Goal: Find specific page/section: Find specific page/section

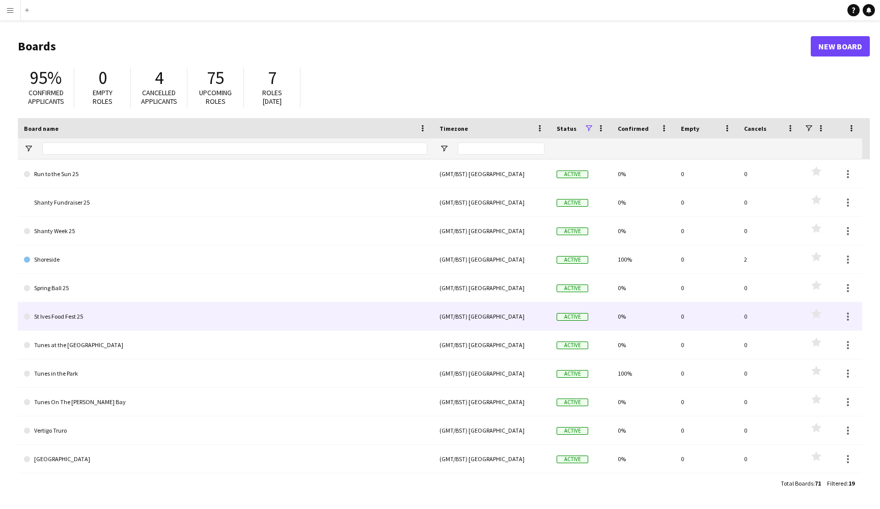
scroll to position [228, 0]
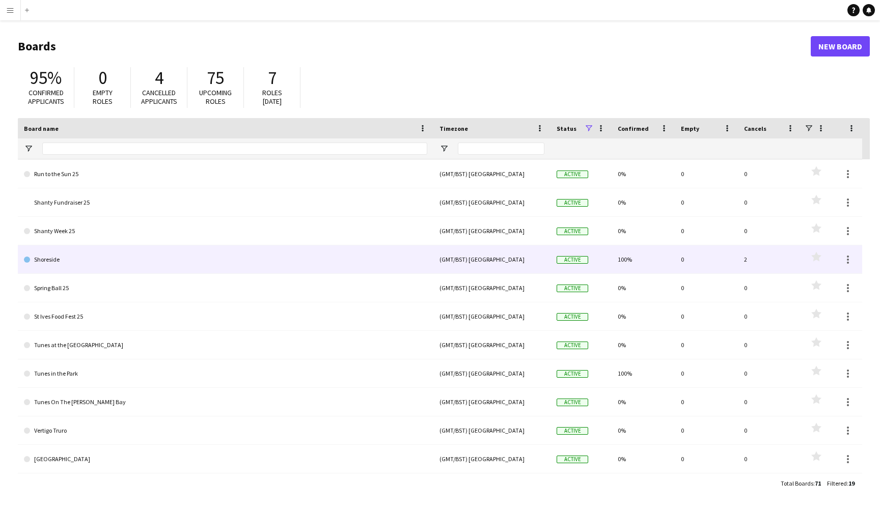
click at [248, 265] on link "Shoreside" at bounding box center [225, 259] width 403 height 29
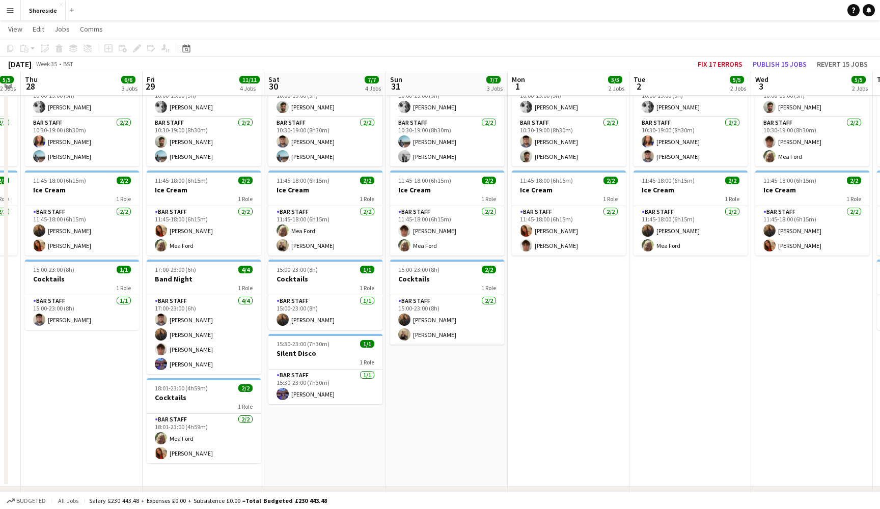
scroll to position [0, 222]
click at [23, 503] on span "Budgeted" at bounding box center [31, 500] width 30 height 7
click at [23, 503] on span "Confirmed" at bounding box center [32, 500] width 32 height 7
click at [23, 503] on span "Budgeted" at bounding box center [31, 500] width 30 height 7
click at [23, 503] on span "Confirmed" at bounding box center [32, 500] width 32 height 7
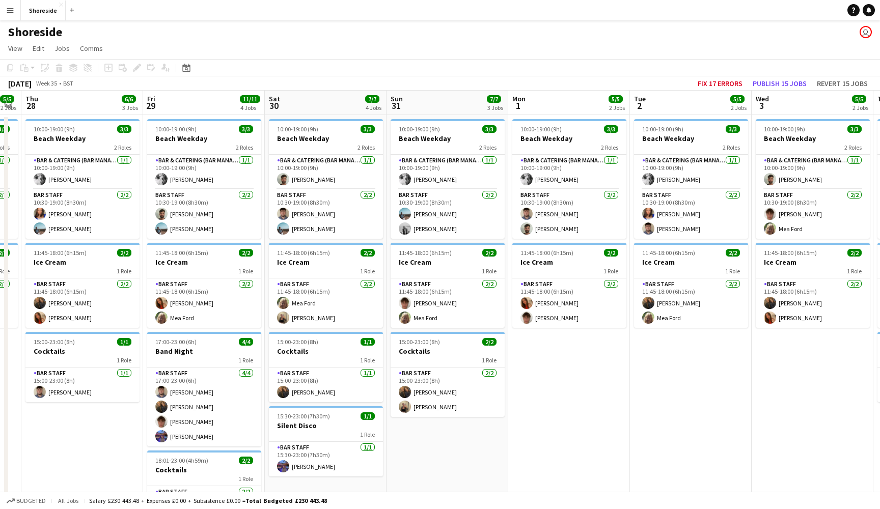
scroll to position [0, 0]
click at [15, 13] on button "Menu" at bounding box center [10, 10] width 20 height 20
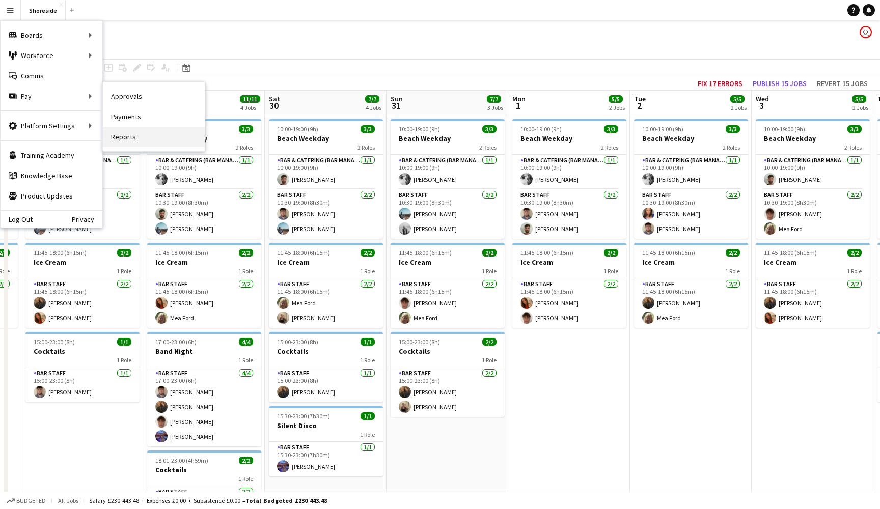
click at [164, 130] on link "Reports" at bounding box center [154, 137] width 102 height 20
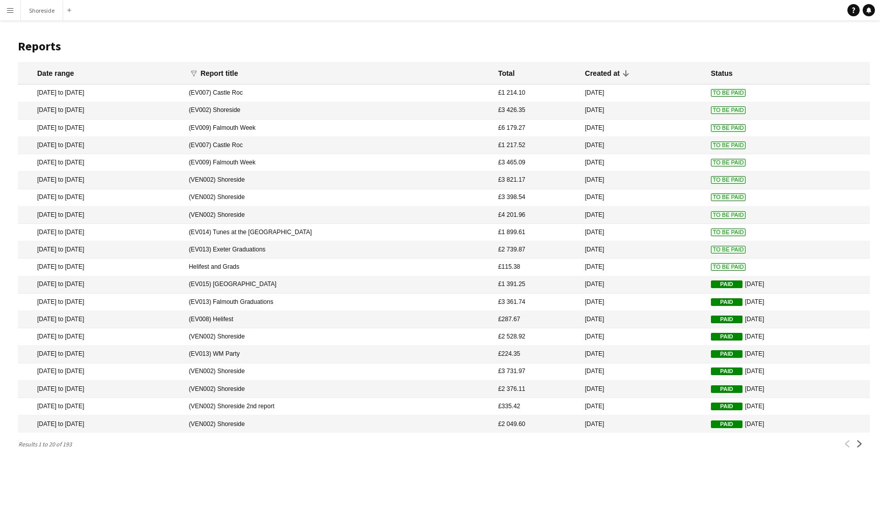
click at [335, 110] on mat-cell "(EV002) Shoreside" at bounding box center [338, 110] width 309 height 17
click at [238, 72] on div "Report title" at bounding box center [220, 73] width 38 height 9
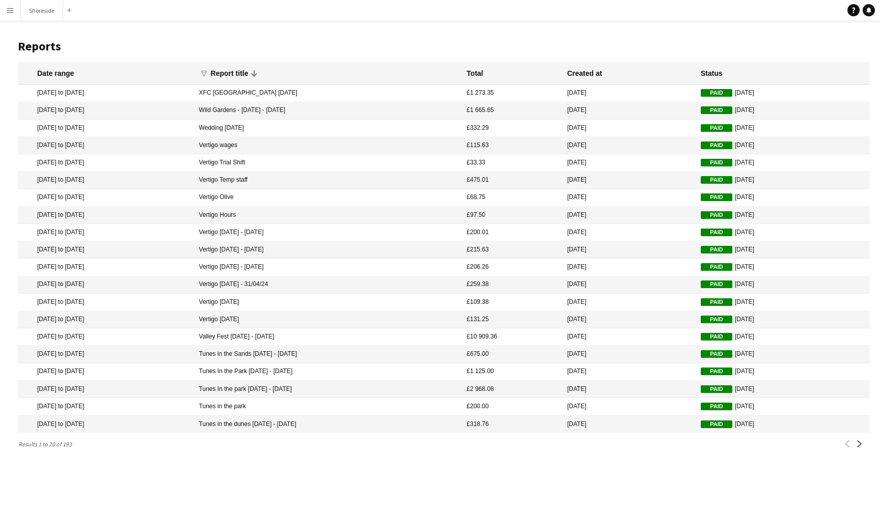
click at [257, 73] on icon at bounding box center [254, 73] width 6 height 7
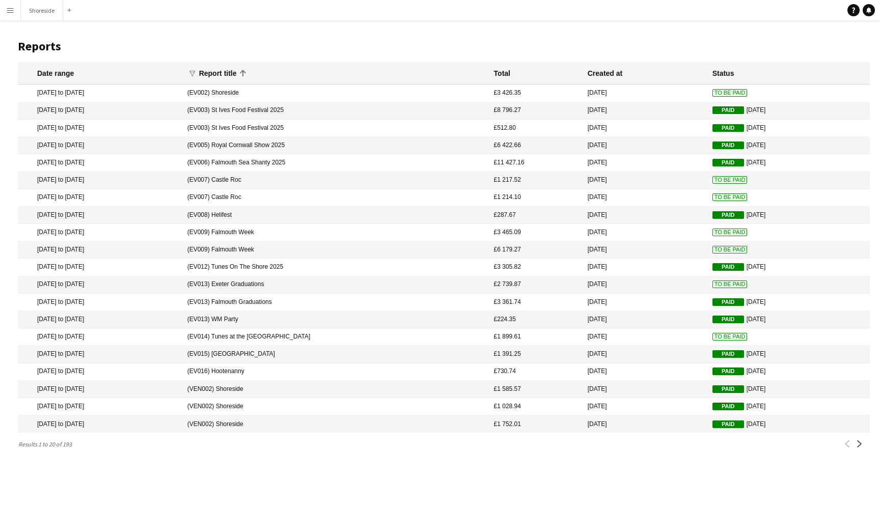
click at [246, 72] on icon at bounding box center [243, 73] width 6 height 7
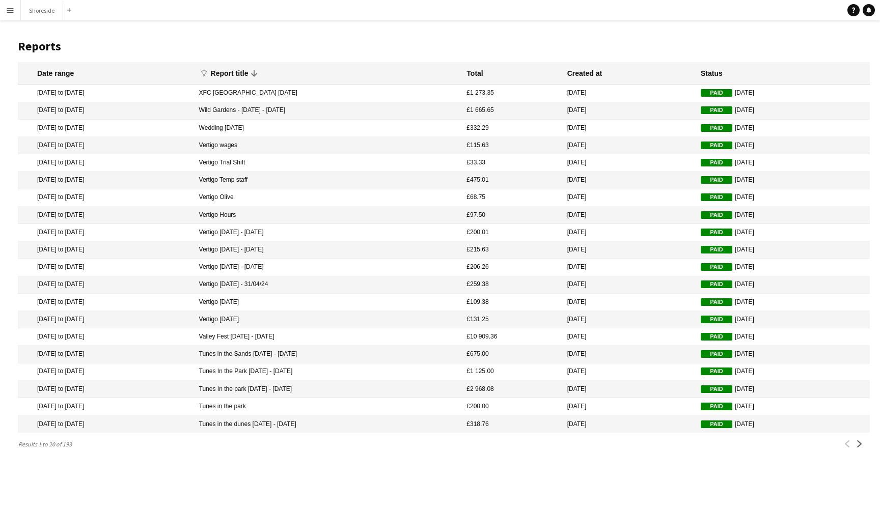
click at [260, 72] on icon at bounding box center [254, 73] width 12 height 12
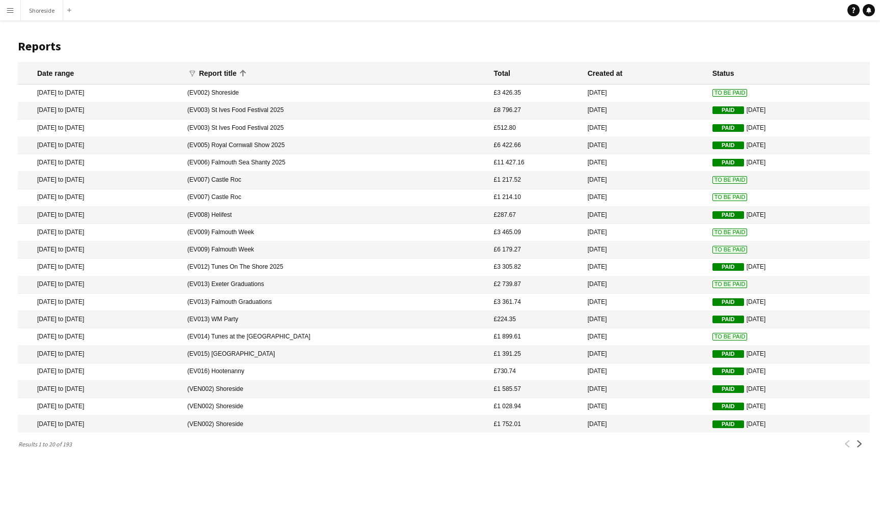
click at [246, 72] on icon at bounding box center [243, 73] width 6 height 7
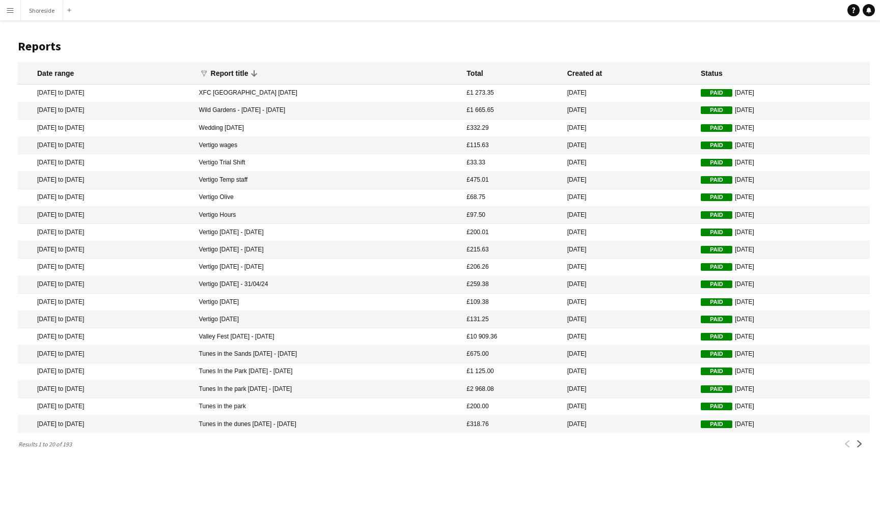
click at [260, 72] on icon at bounding box center [254, 73] width 12 height 12
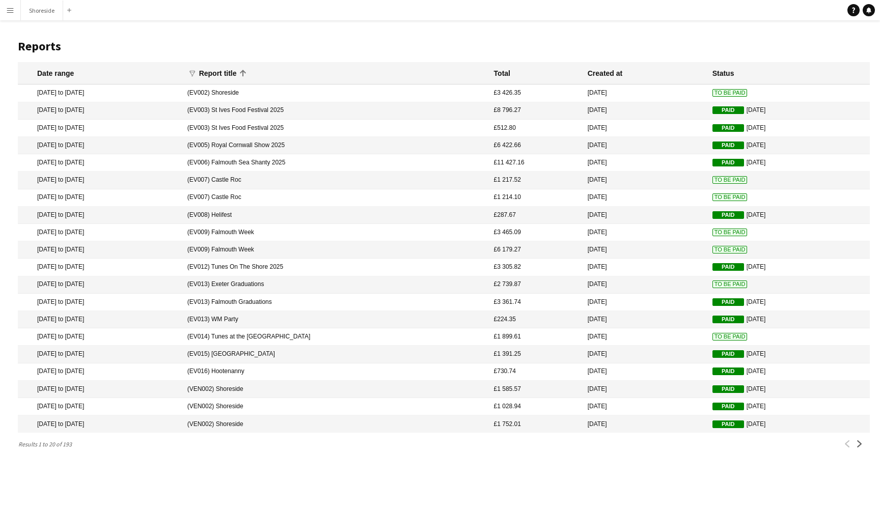
click at [246, 72] on icon at bounding box center [243, 73] width 6 height 7
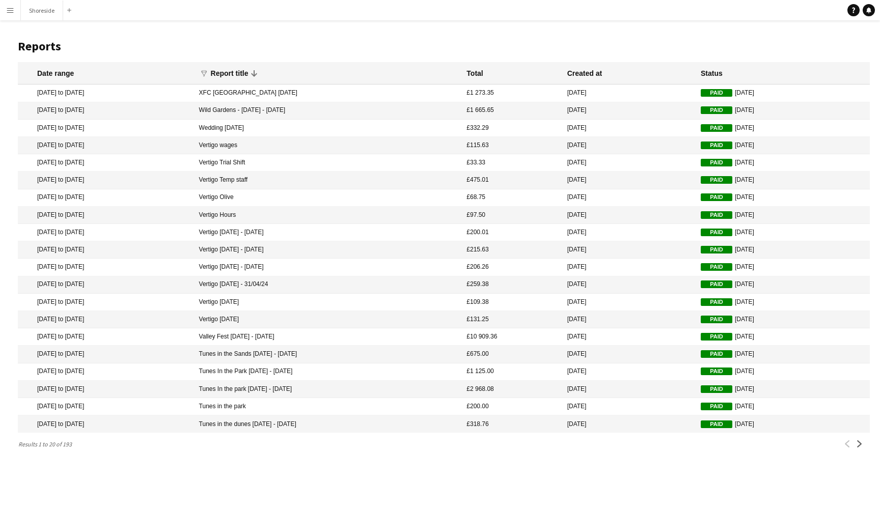
click at [260, 72] on icon at bounding box center [254, 73] width 12 height 12
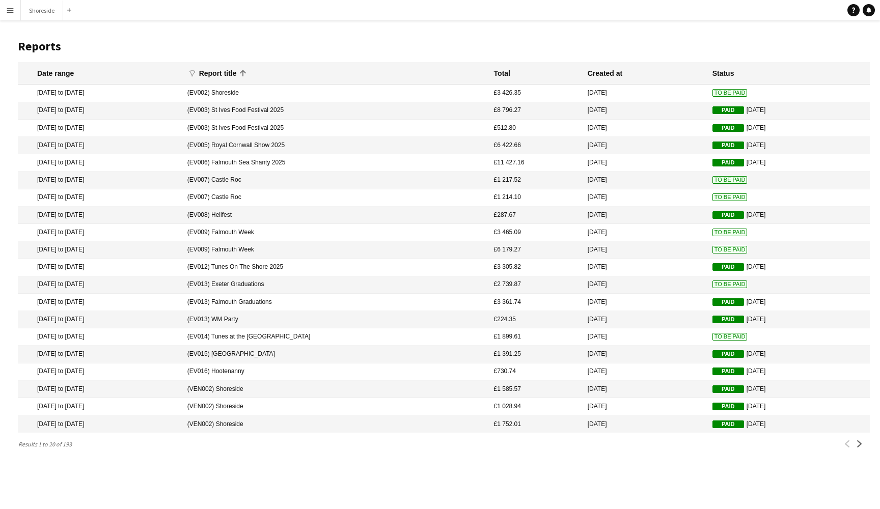
click at [246, 72] on icon at bounding box center [243, 73] width 6 height 7
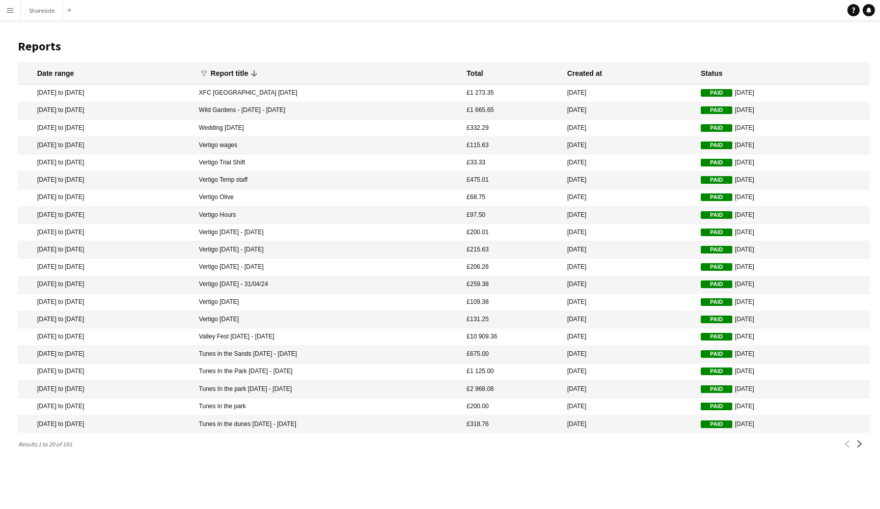
click at [260, 72] on icon at bounding box center [254, 73] width 12 height 12
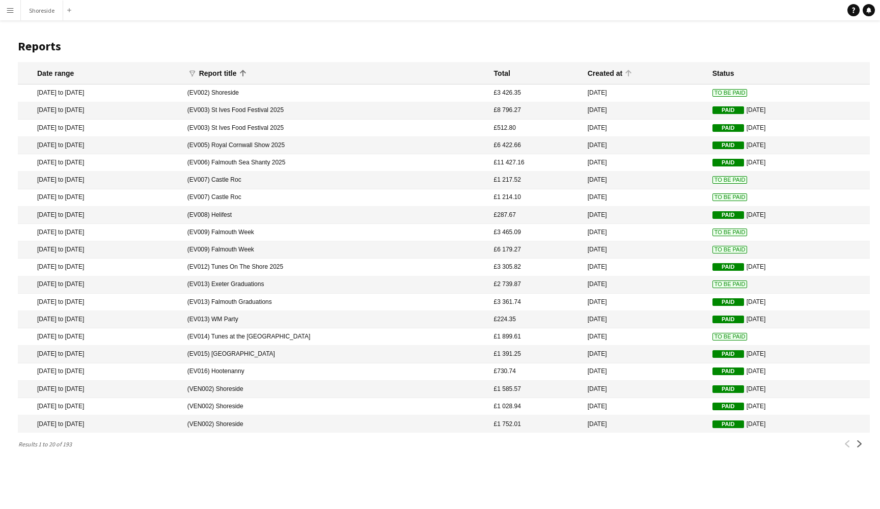
click at [592, 71] on div "Created at" at bounding box center [604, 73] width 35 height 9
